Goal: Check status

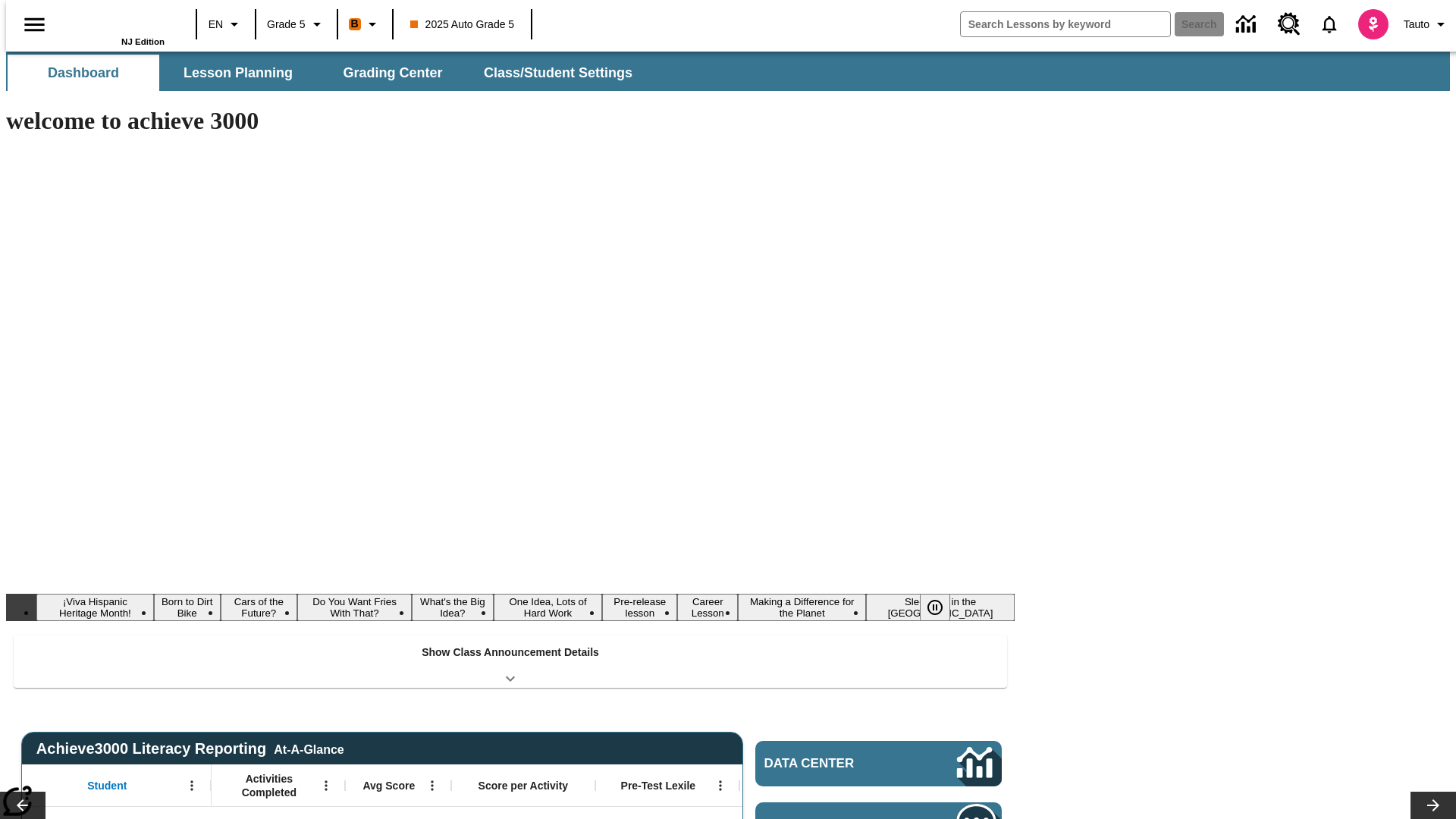
type input "-1"
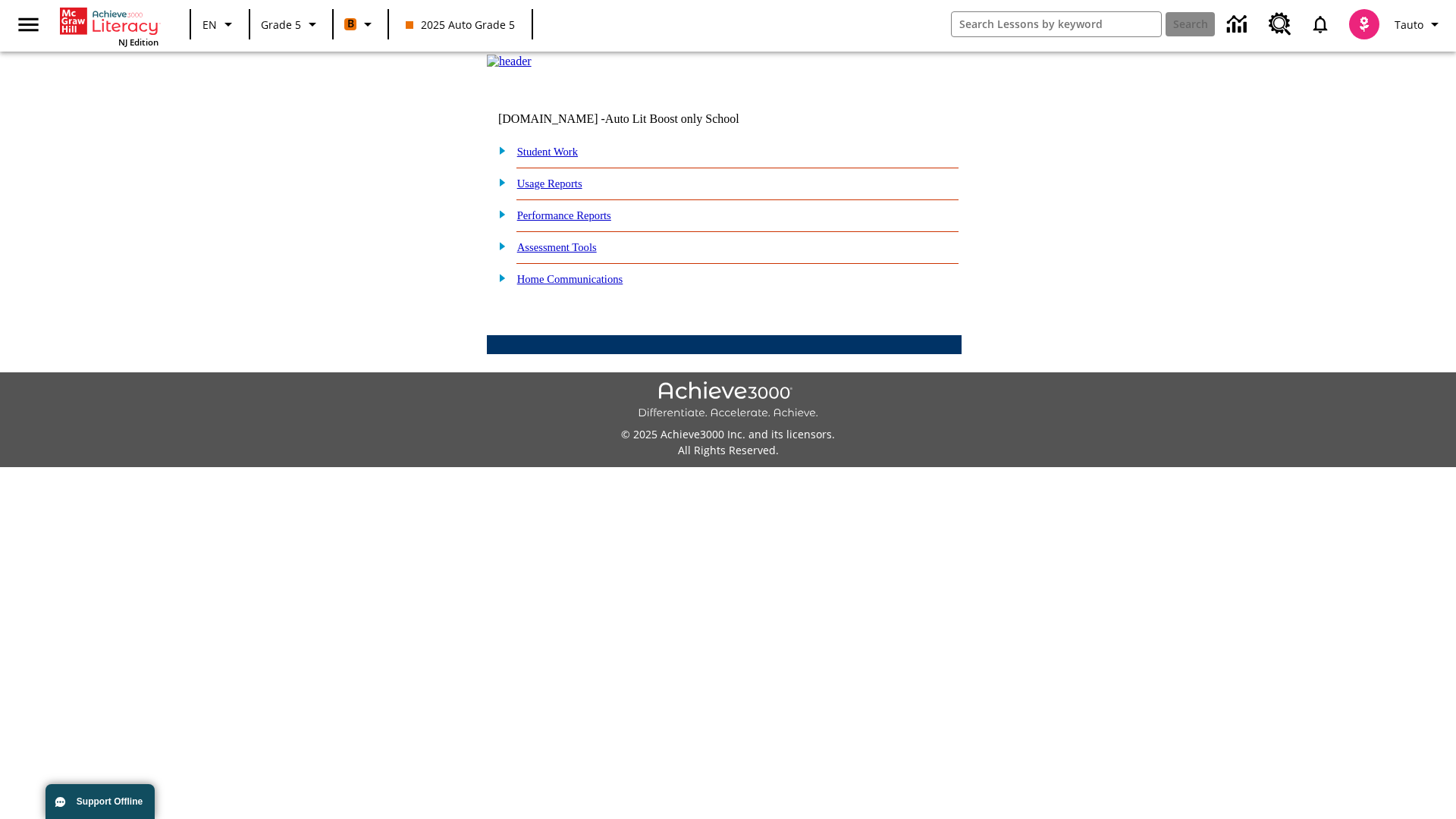
click at [557, 158] on link "Student Work" at bounding box center [547, 151] width 61 height 12
select select "/options/reports/?report_id=12&atype=1&section=2"
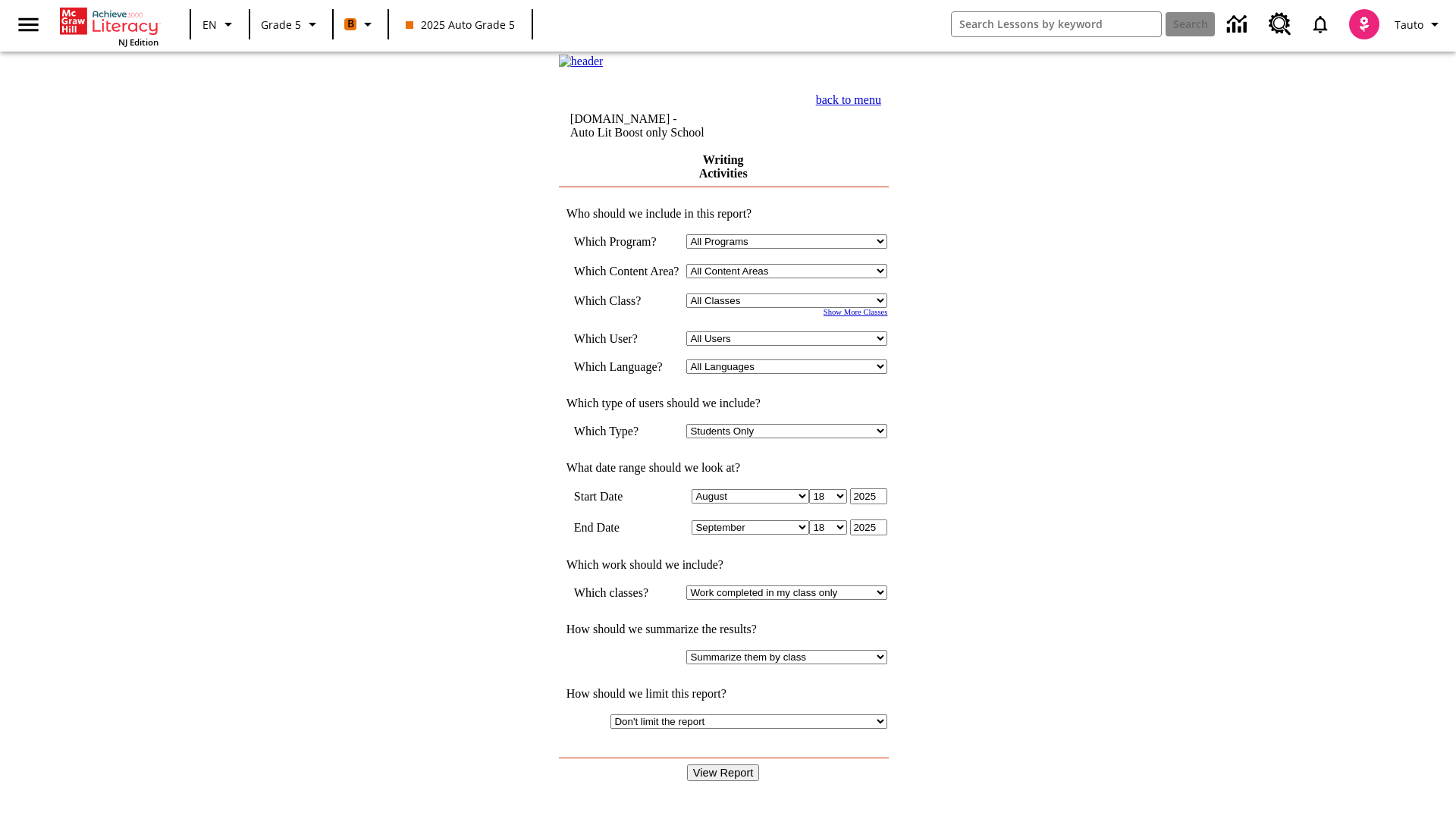
click at [791, 308] on select "Select a Class: All Classes 2025 Auto Grade 5 OL 2025 Auto Grade 6" at bounding box center [787, 300] width 201 height 14
select select "11133131"
click at [791, 346] on select "All Users Cat, Sautoen Cat, Sautoes Cat, Sautoss Donotlogin, Sautoen Twoschools…" at bounding box center [787, 338] width 201 height 14
select select "21437107"
click at [725, 765] on input "View Report" at bounding box center [724, 772] width 73 height 17
